Goal: Task Accomplishment & Management: Use online tool/utility

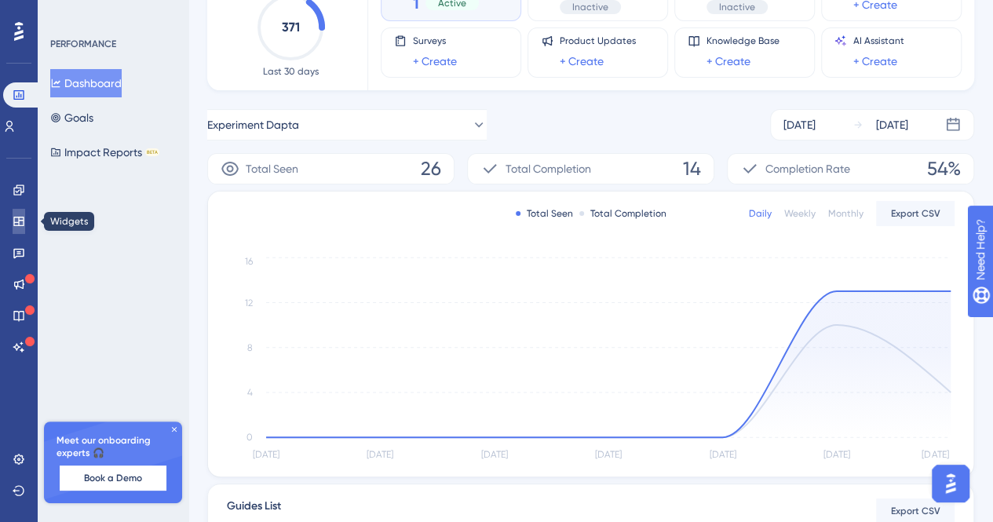
click at [25, 217] on link at bounding box center [19, 221] width 13 height 25
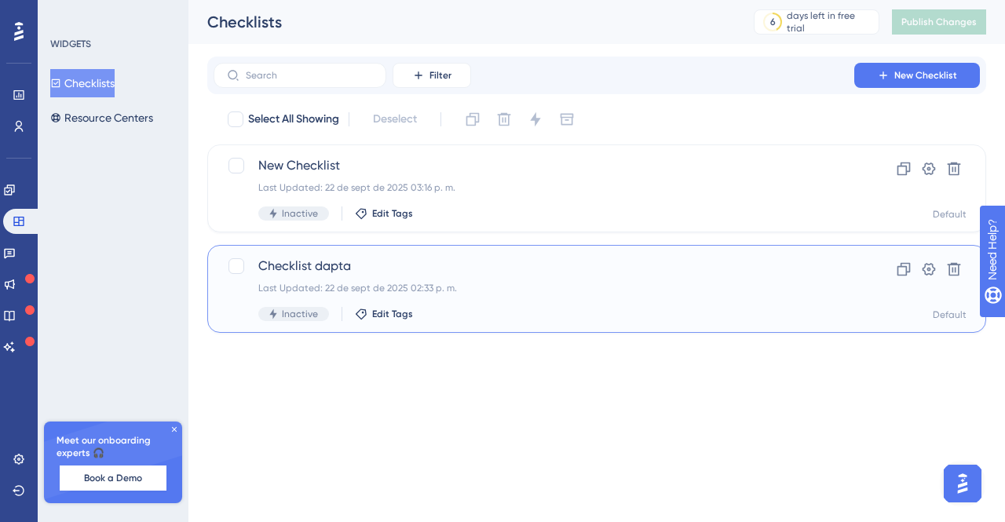
click at [594, 271] on span "Checklist dapta" at bounding box center [533, 266] width 551 height 19
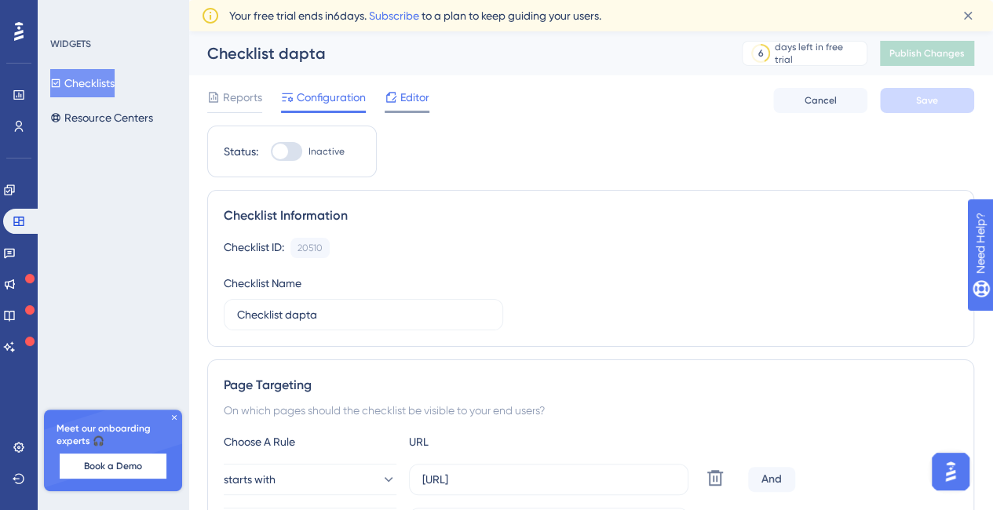
click at [402, 90] on span "Editor" at bounding box center [414, 97] width 29 height 19
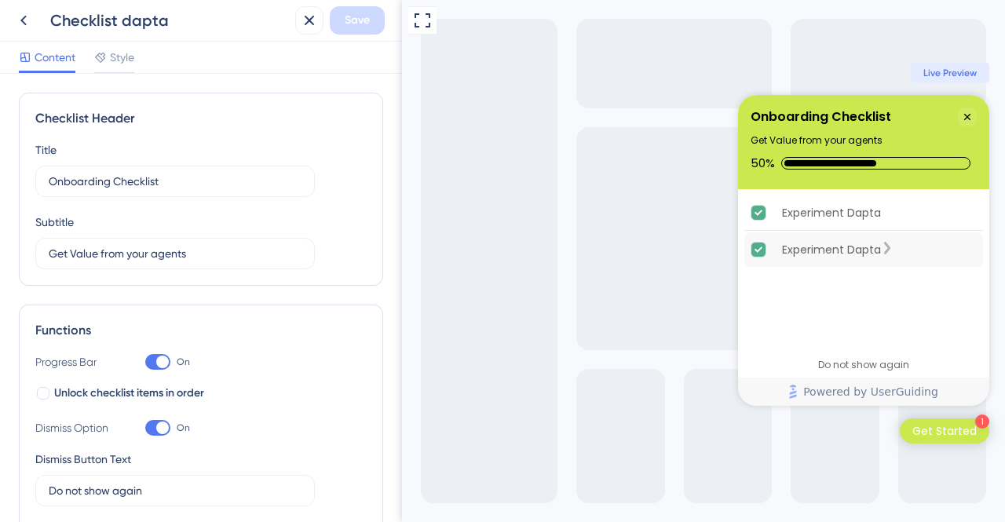
click at [769, 246] on div "Experiment Dapta is complete." at bounding box center [766, 250] width 31 height 16
click at [770, 214] on div "Experiment Dapta is complete." at bounding box center [766, 213] width 31 height 16
click at [893, 205] on div "Experiment Dapta is complete." at bounding box center [887, 213] width 13 height 20
click at [893, 213] on div "Experiment Dapta is complete." at bounding box center [887, 213] width 13 height 20
click at [22, 13] on icon at bounding box center [23, 20] width 19 height 19
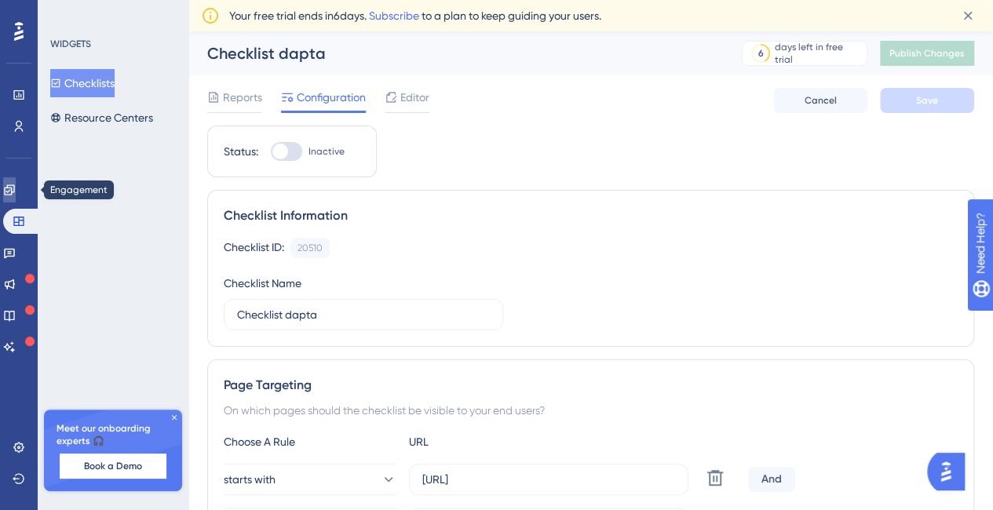
click at [16, 194] on icon at bounding box center [9, 190] width 13 height 13
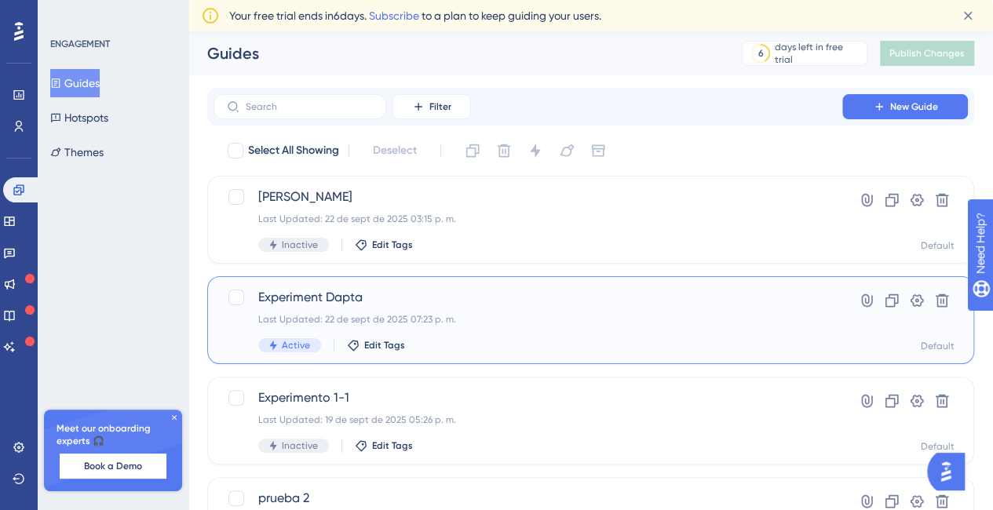
click at [306, 298] on span "Experiment Dapta" at bounding box center [527, 297] width 539 height 19
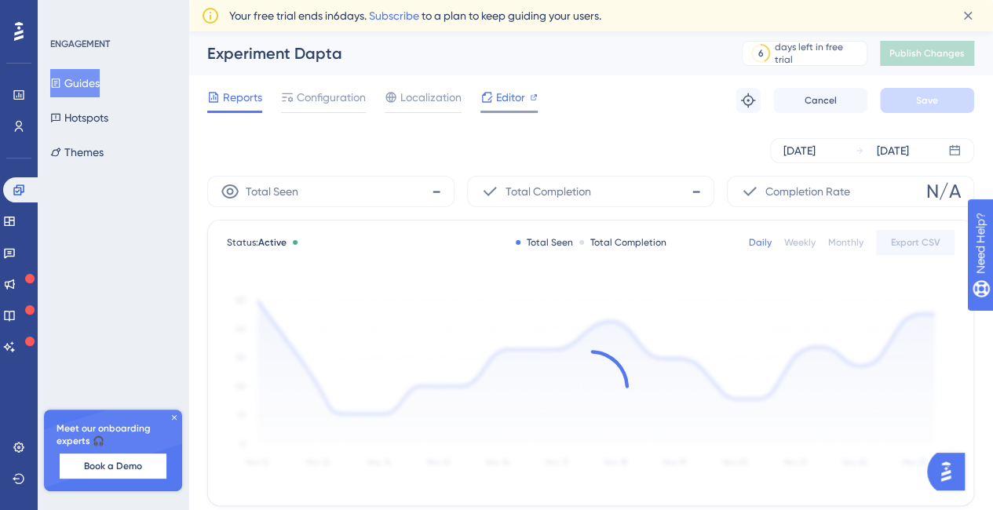
click at [504, 99] on span "Editor" at bounding box center [510, 97] width 29 height 19
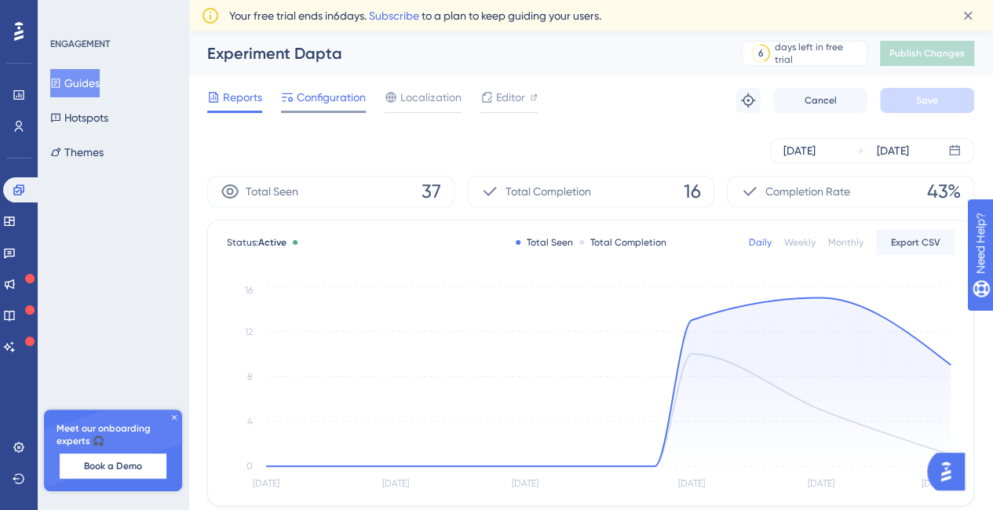
click at [325, 95] on span "Configuration" at bounding box center [331, 97] width 69 height 19
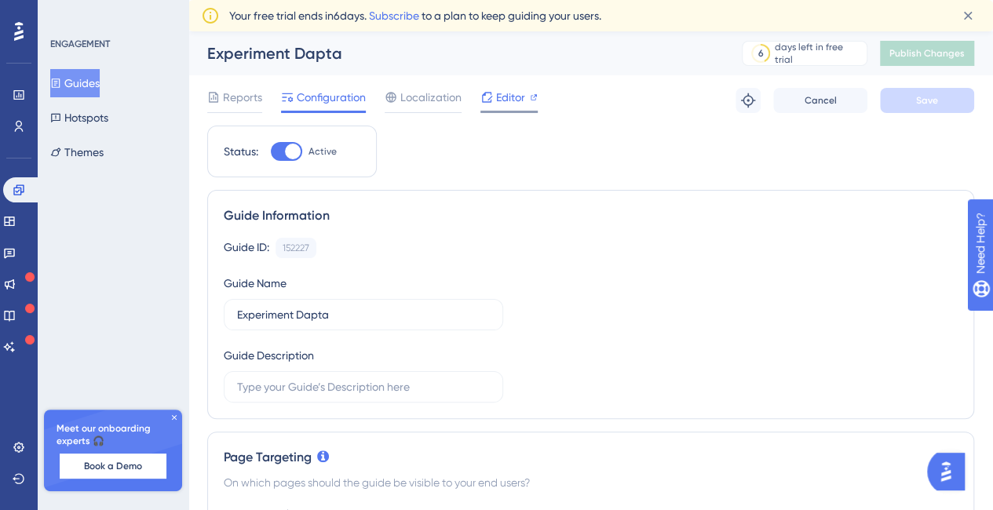
click at [505, 93] on span "Editor" at bounding box center [510, 97] width 29 height 19
